Goal: Check status: Check status

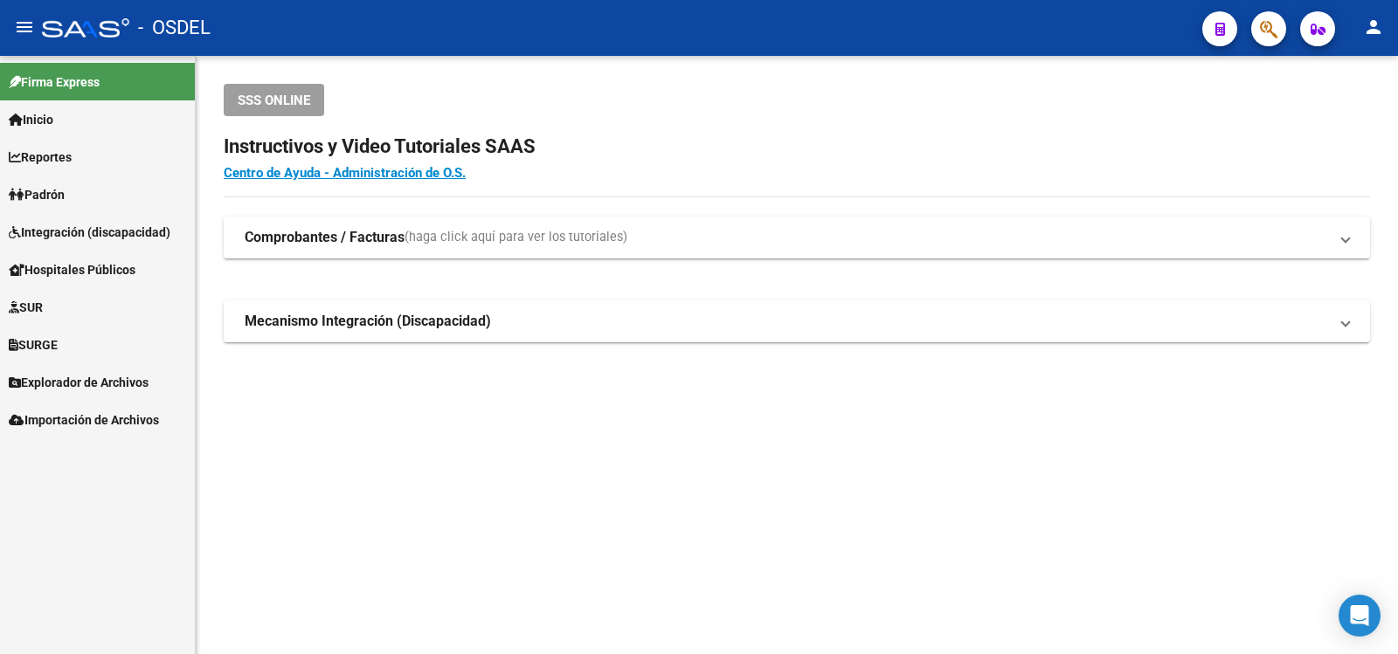
click at [49, 190] on span "Padrón" at bounding box center [37, 194] width 56 height 19
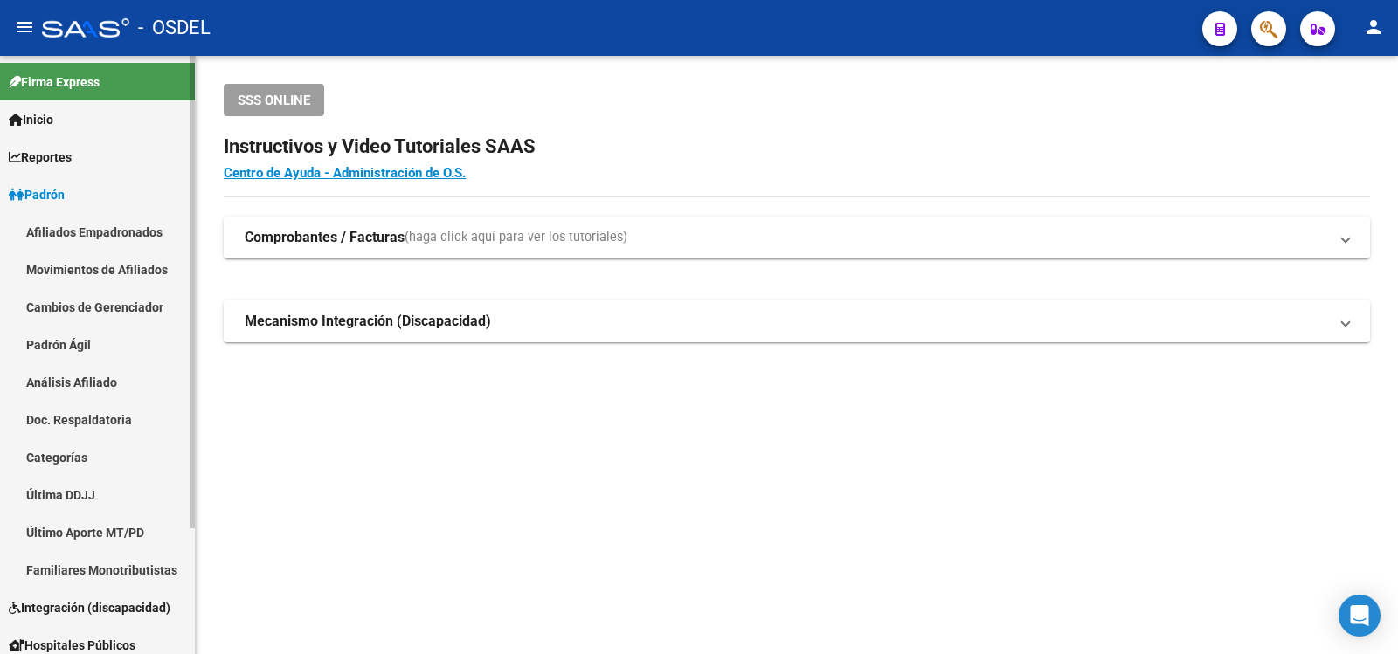
click at [54, 185] on span "Padrón" at bounding box center [37, 194] width 56 height 19
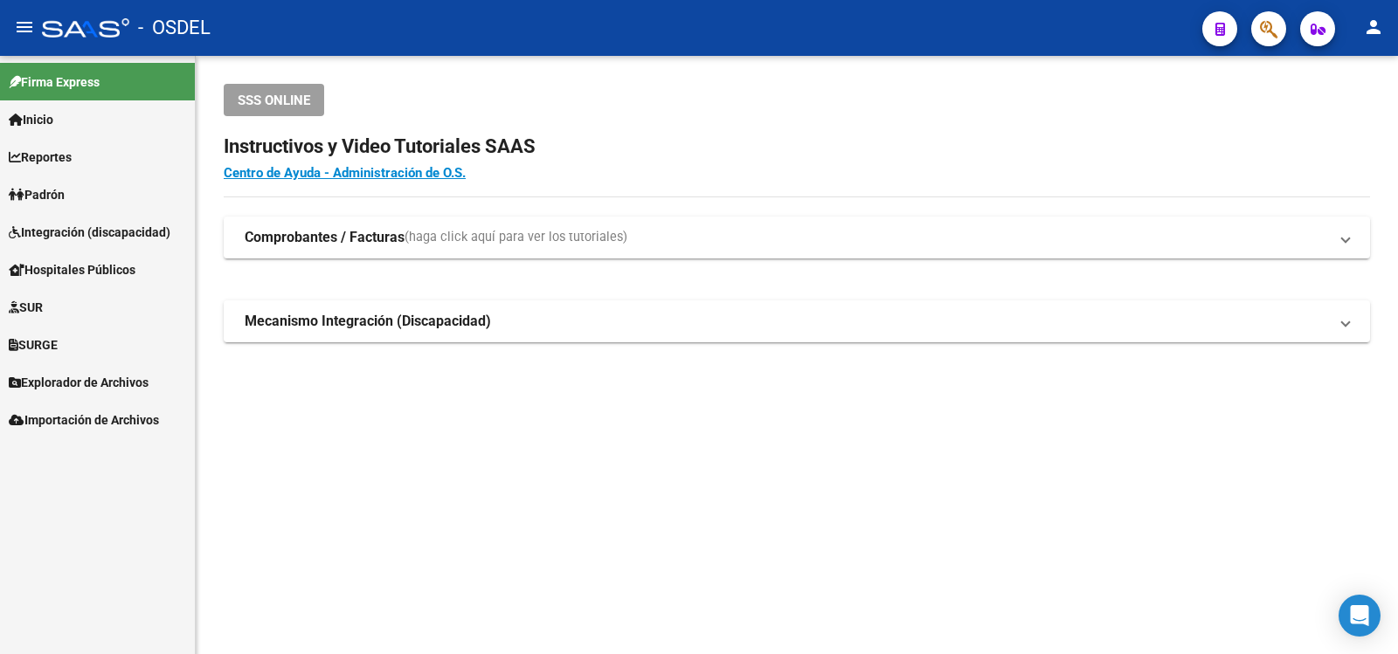
click at [45, 190] on span "Padrón" at bounding box center [37, 194] width 56 height 19
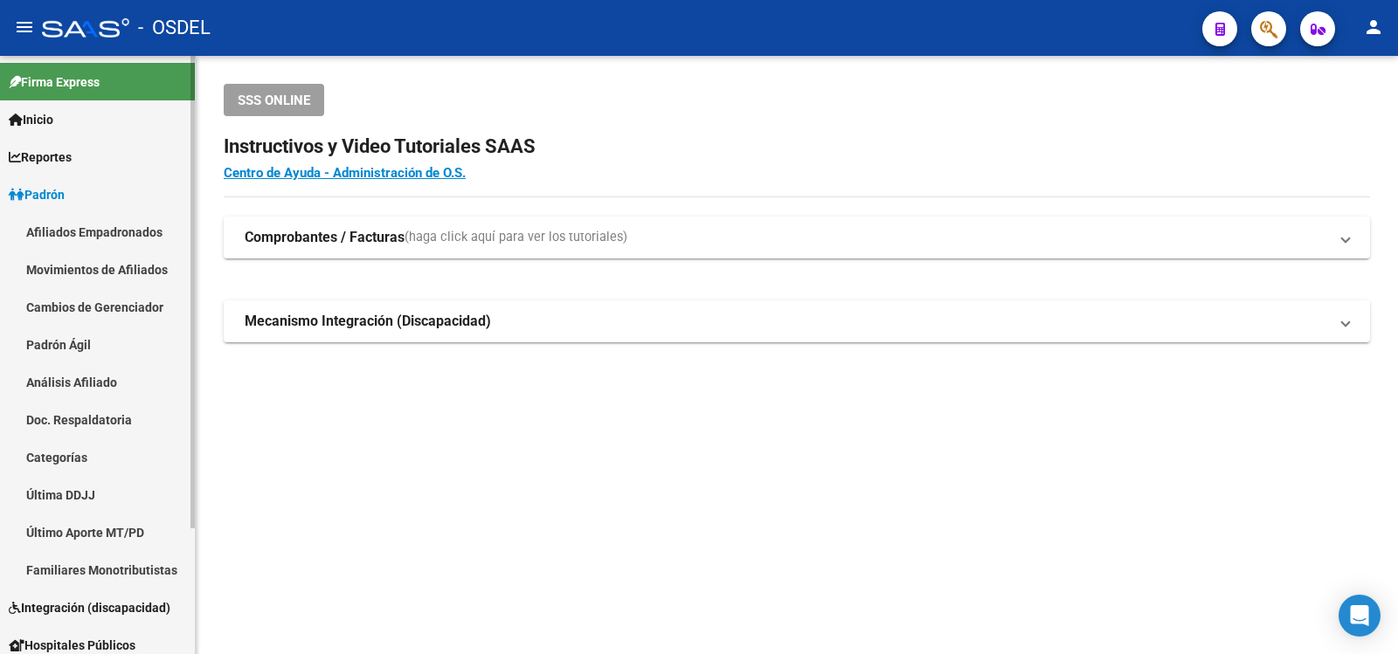
click at [67, 380] on link "Análisis Afiliado" at bounding box center [97, 383] width 195 height 38
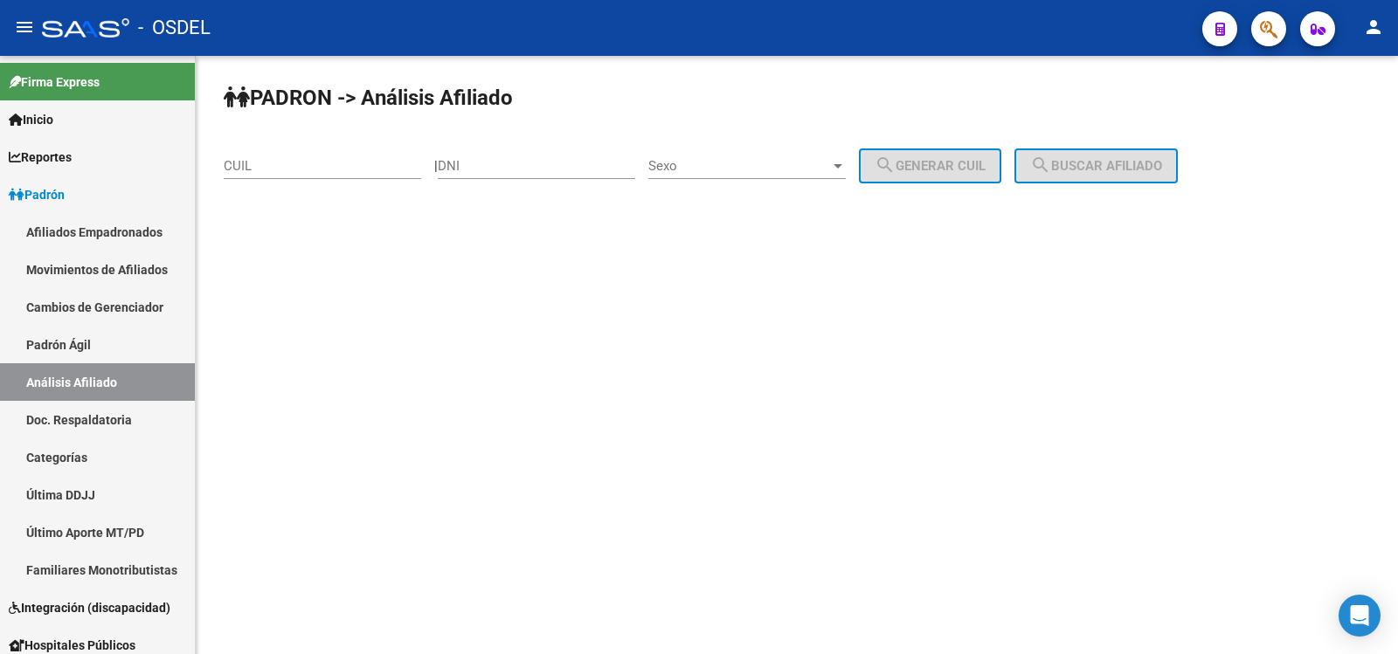
click at [496, 162] on input "DNI" at bounding box center [536, 166] width 197 height 16
type input "16920790"
click at [846, 160] on div at bounding box center [838, 166] width 16 height 14
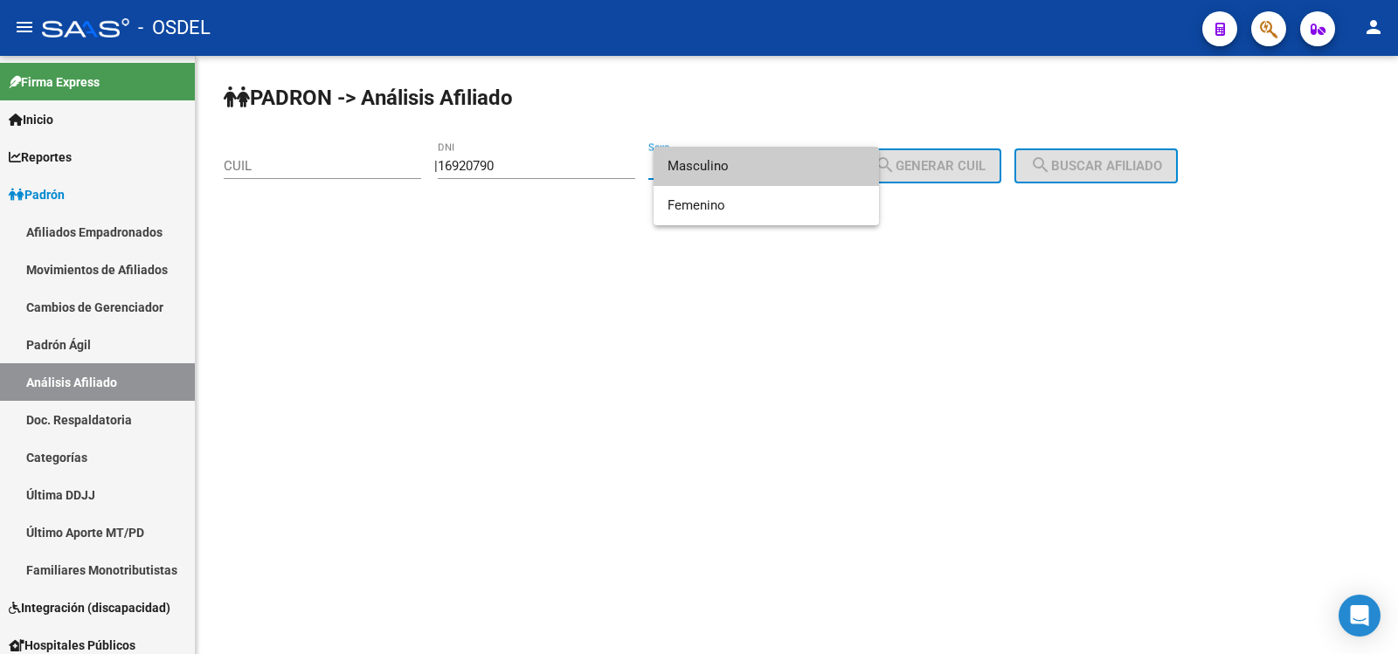
click at [690, 159] on span "Masculino" at bounding box center [766, 166] width 197 height 39
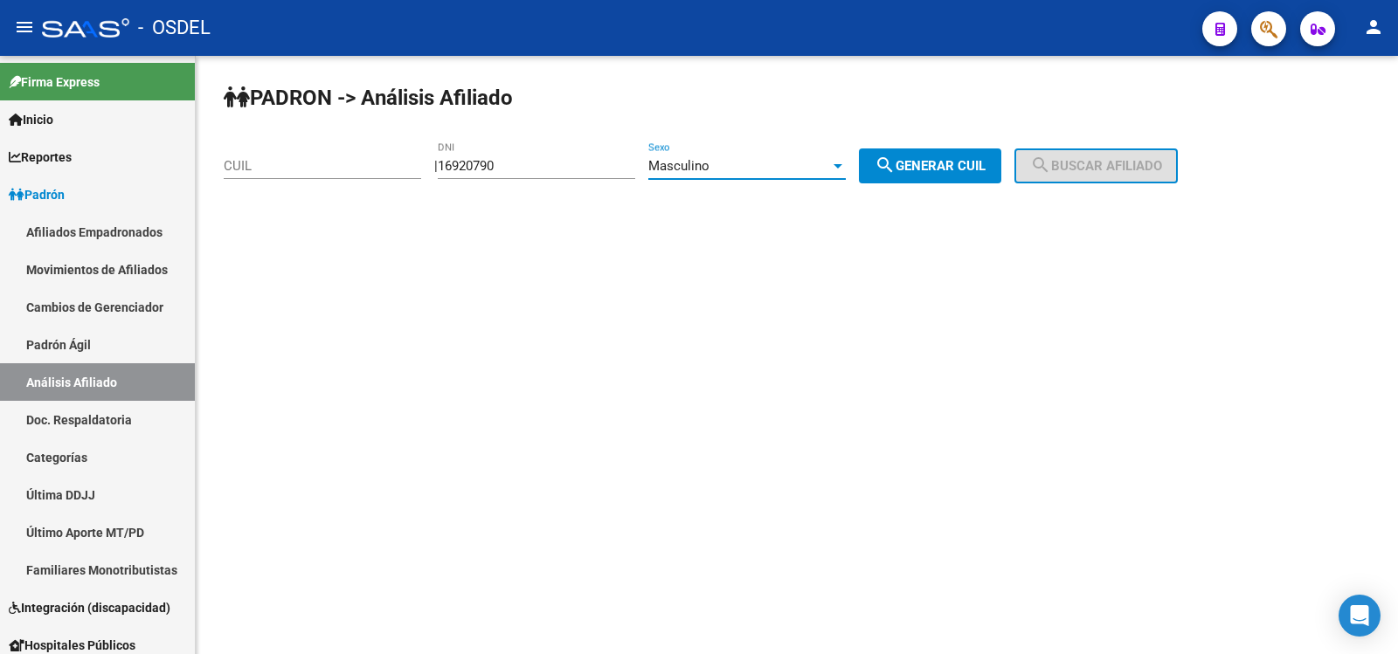
click at [951, 155] on button "search Generar CUIL" at bounding box center [930, 166] width 142 height 35
type input "23-16920790-9"
click at [1130, 162] on span "search Buscar afiliado" at bounding box center [1096, 166] width 132 height 16
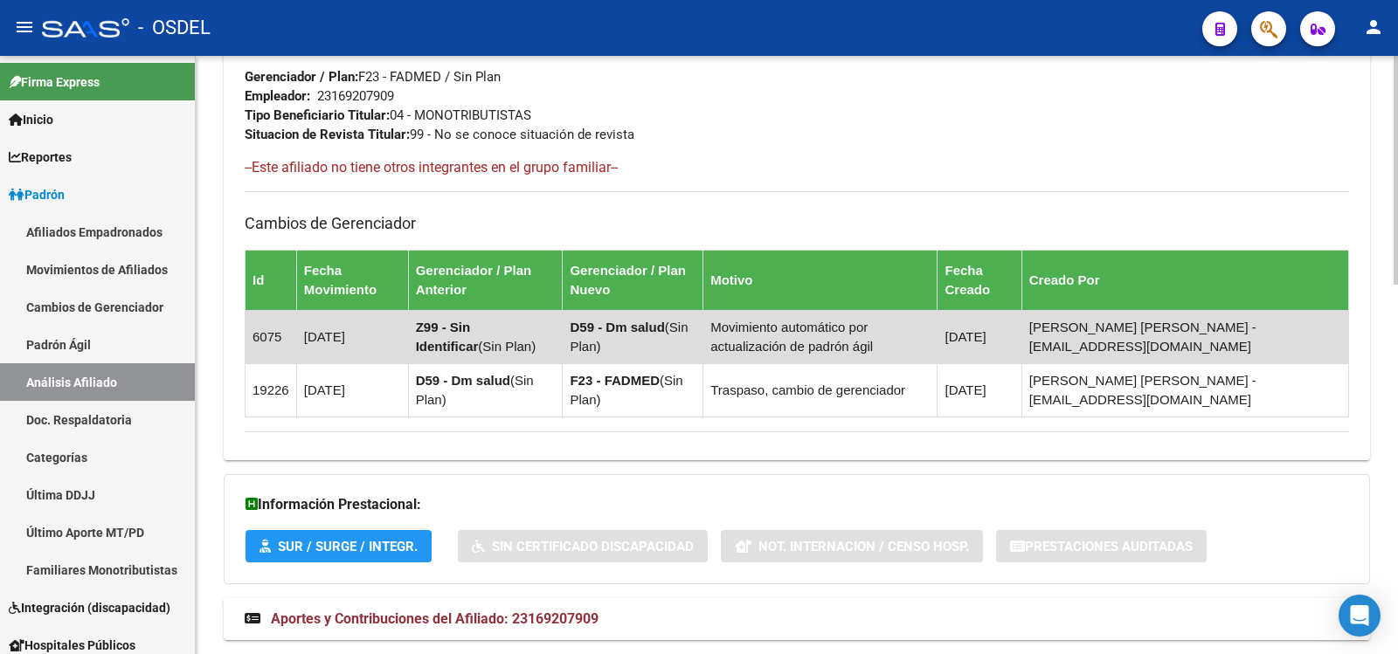
scroll to position [966, 0]
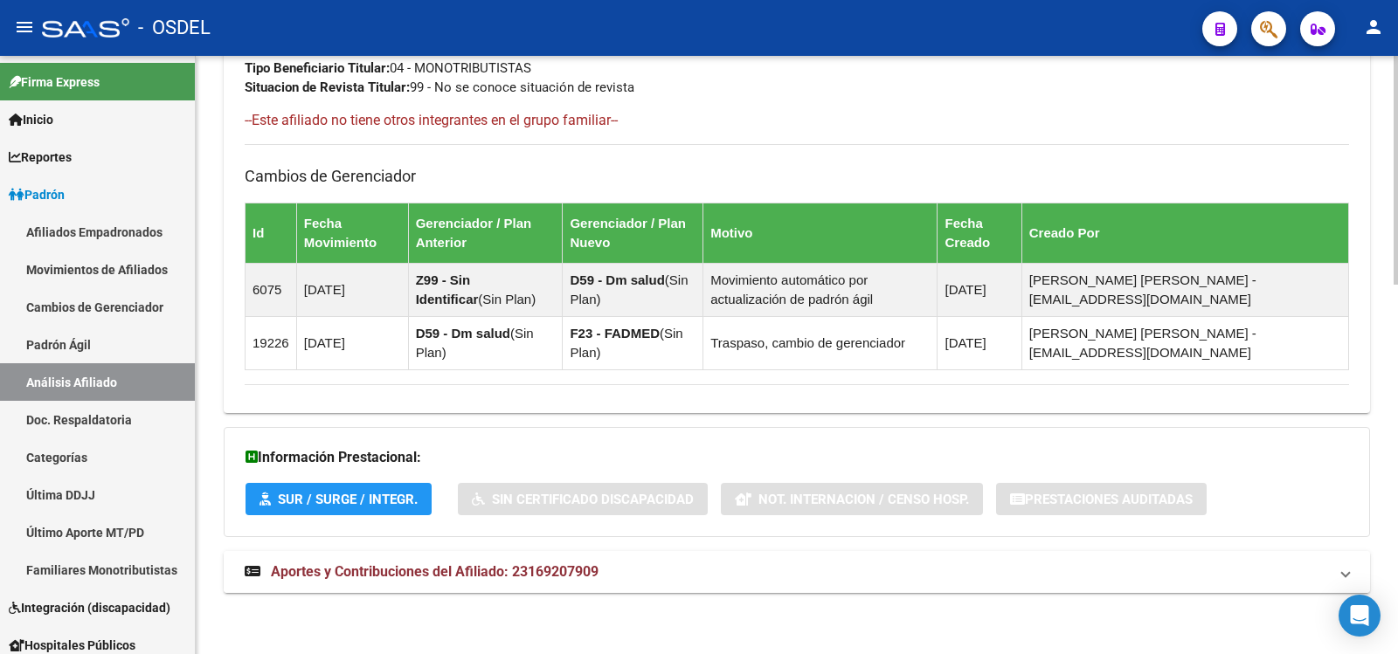
click at [391, 567] on span "Aportes y Contribuciones del Afiliado: 23169207909" at bounding box center [435, 572] width 328 height 17
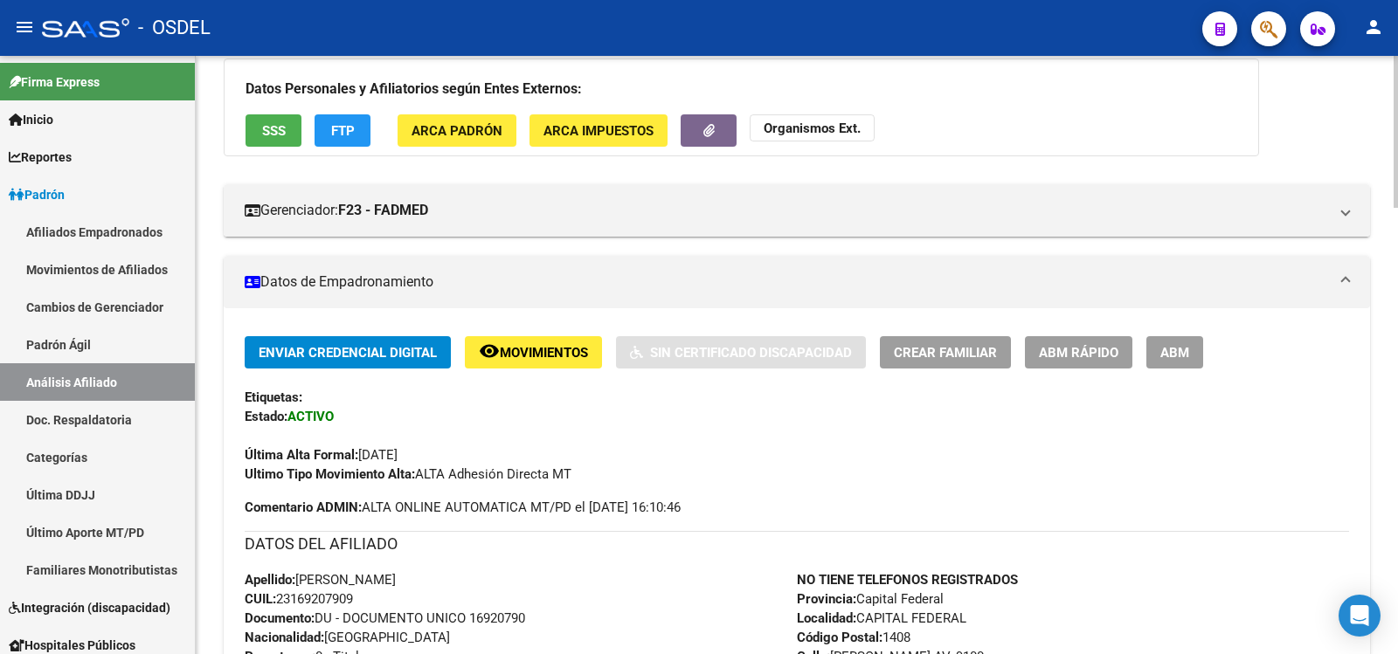
scroll to position [0, 0]
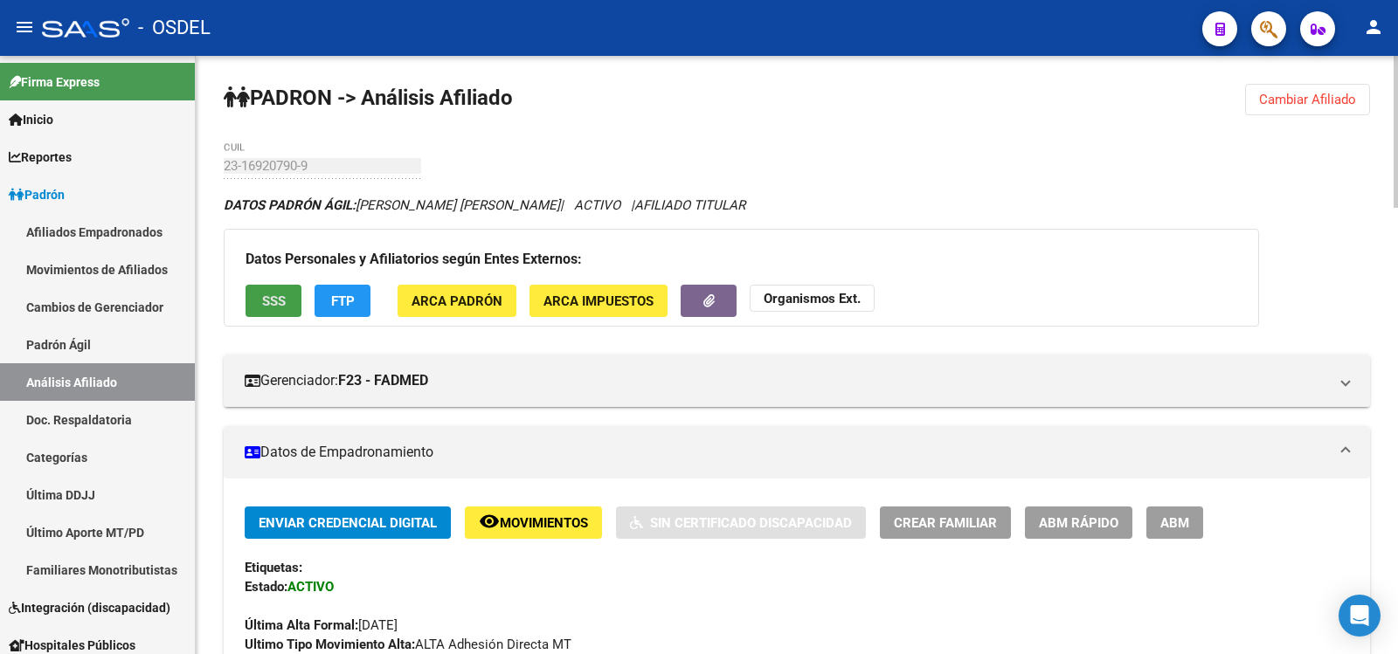
click at [272, 294] on span "SSS" at bounding box center [274, 302] width 24 height 16
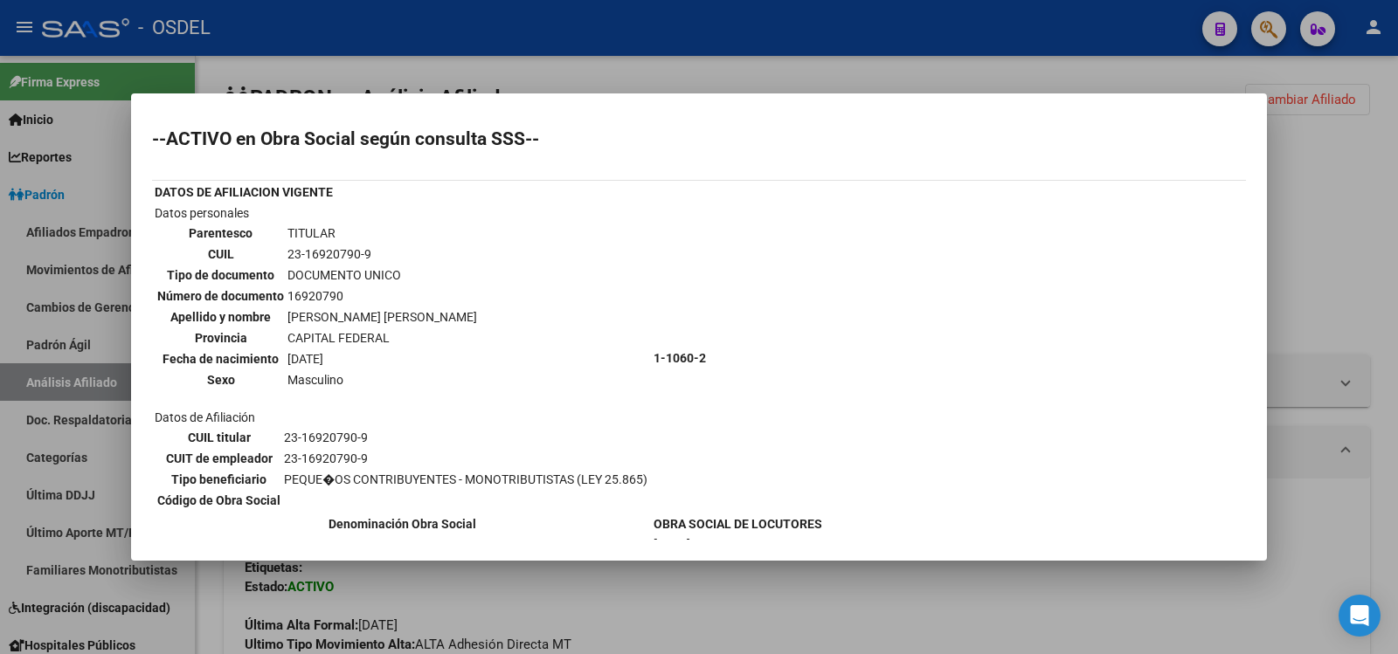
click at [808, 30] on div at bounding box center [699, 327] width 1398 height 654
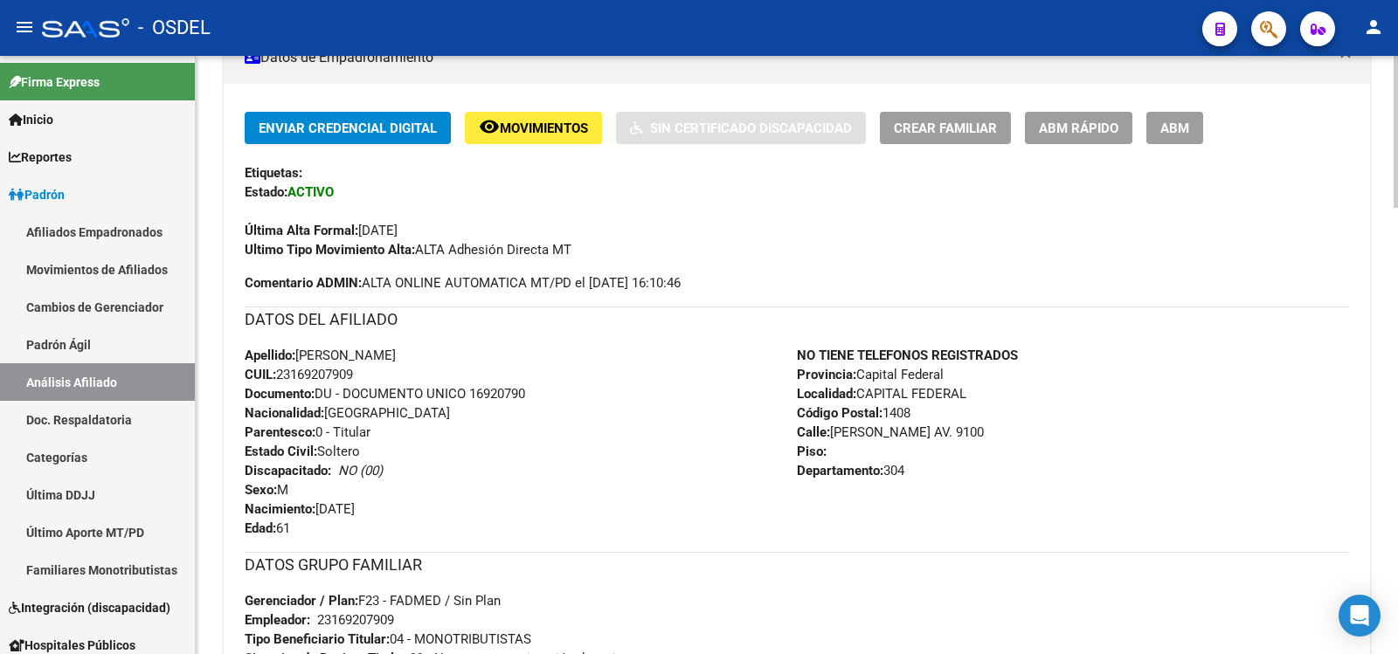
scroll to position [437, 0]
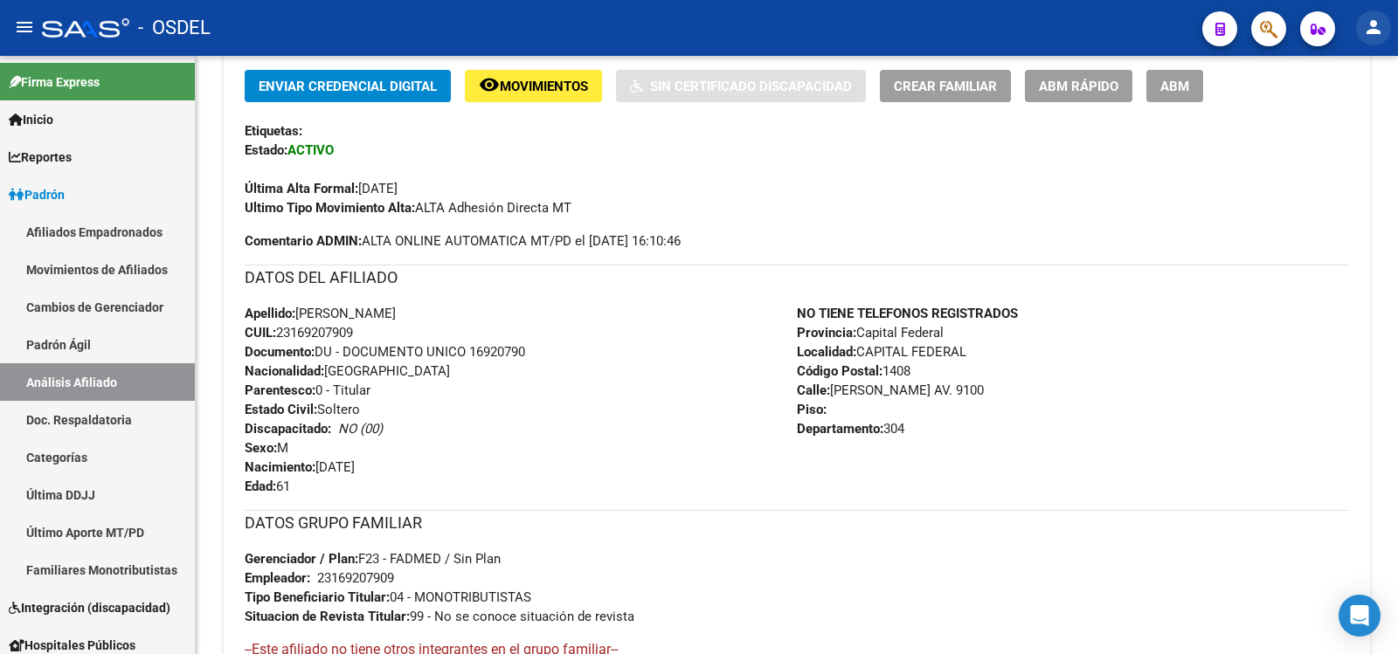
click at [1375, 29] on mat-icon "person" at bounding box center [1373, 27] width 21 height 21
click at [1288, 206] on div at bounding box center [699, 327] width 1398 height 654
click at [59, 188] on span "Padrón" at bounding box center [37, 194] width 56 height 19
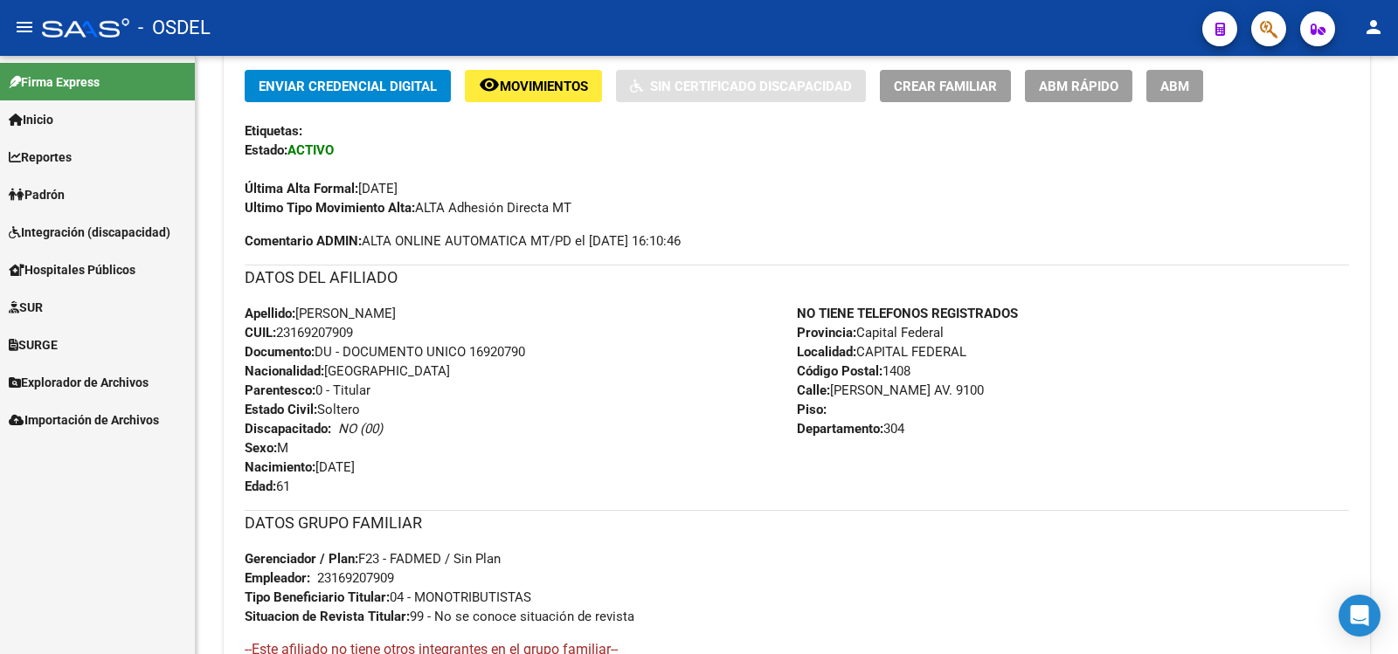
click at [59, 194] on span "Padrón" at bounding box center [37, 194] width 56 height 19
